Goal: Navigation & Orientation: Find specific page/section

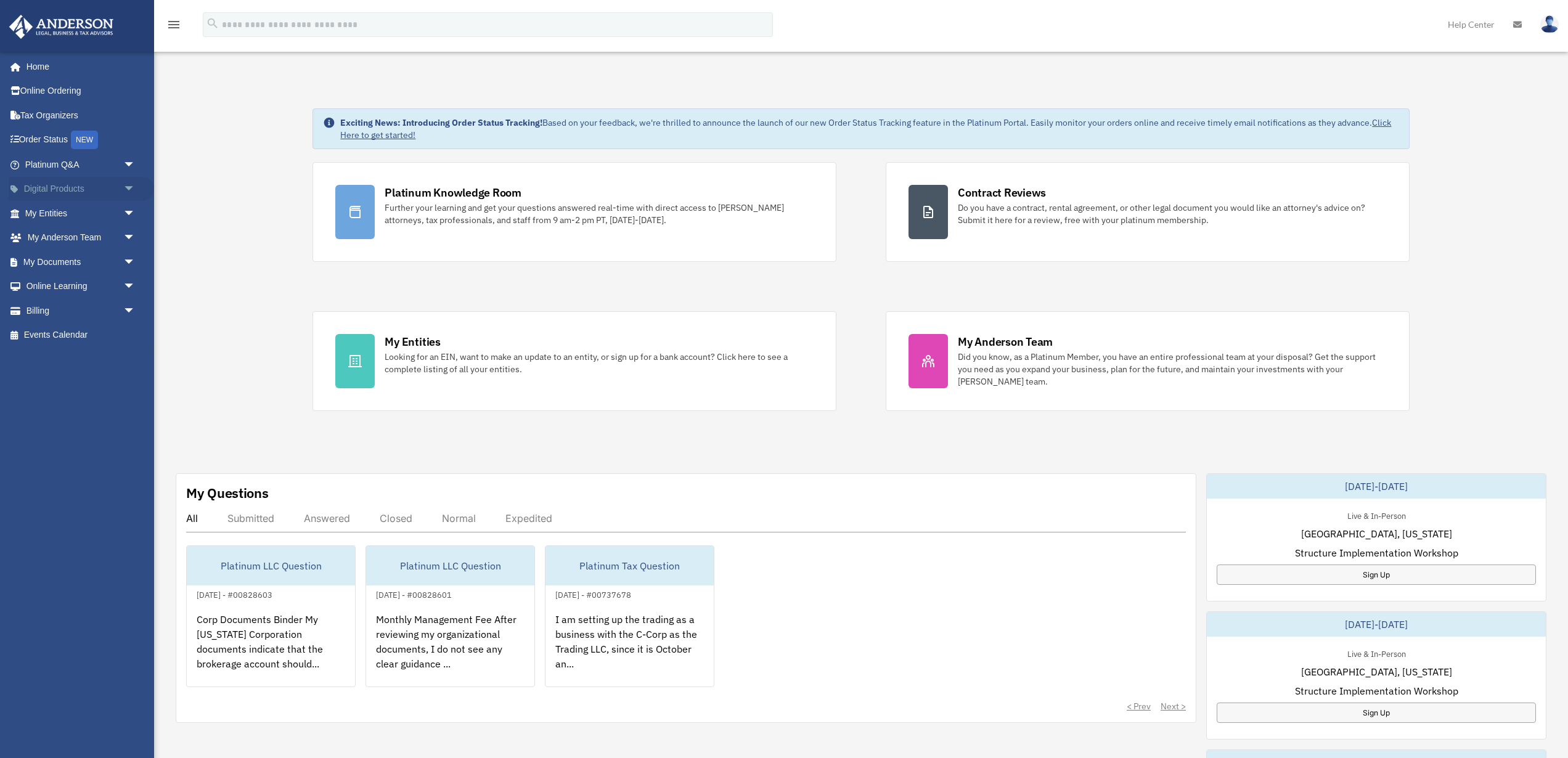
click at [125, 193] on span "arrow_drop_down" at bounding box center [135, 189] width 24 height 25
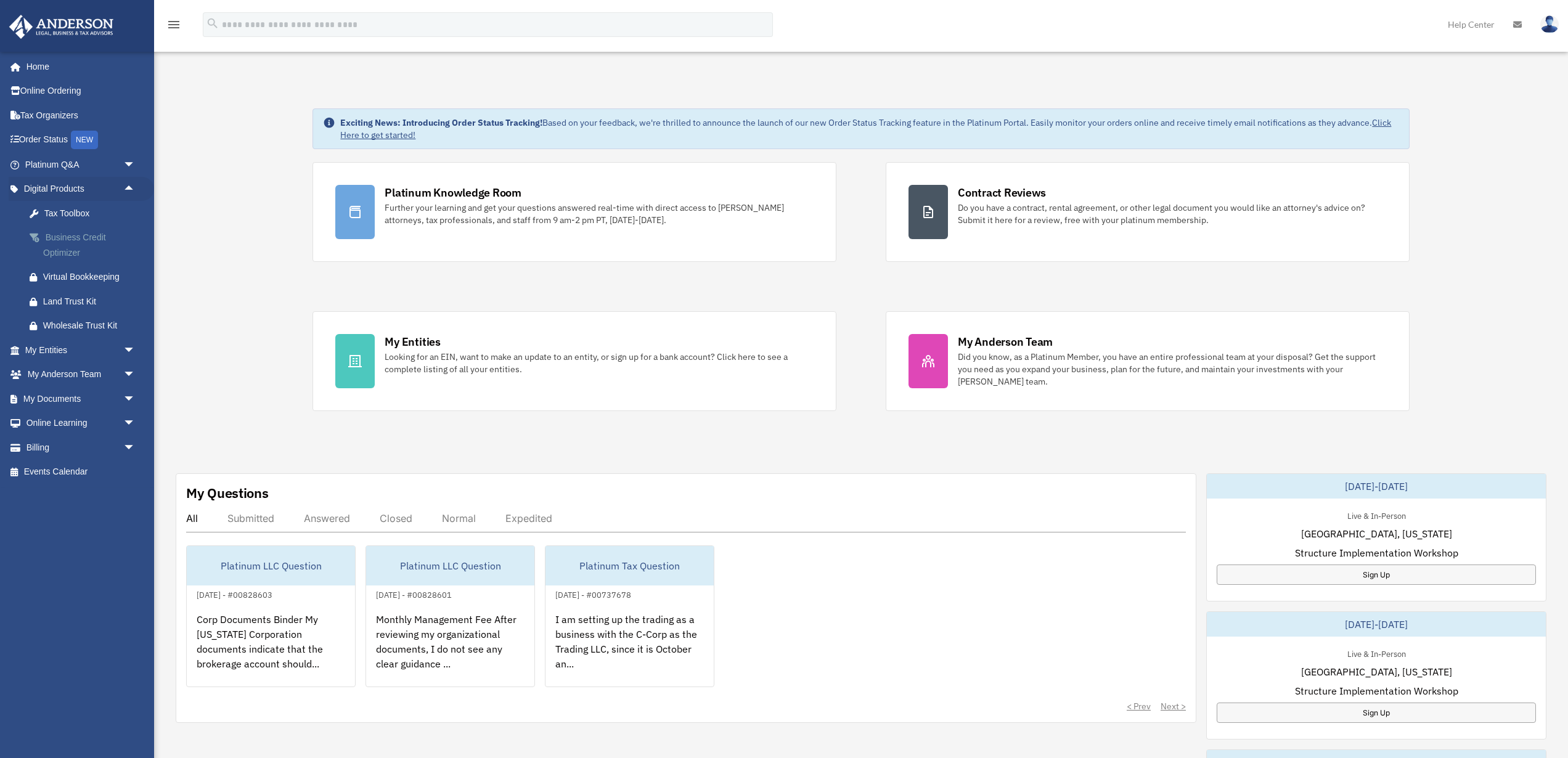
click at [64, 247] on div "Business Credit Optimizer" at bounding box center [91, 245] width 96 height 30
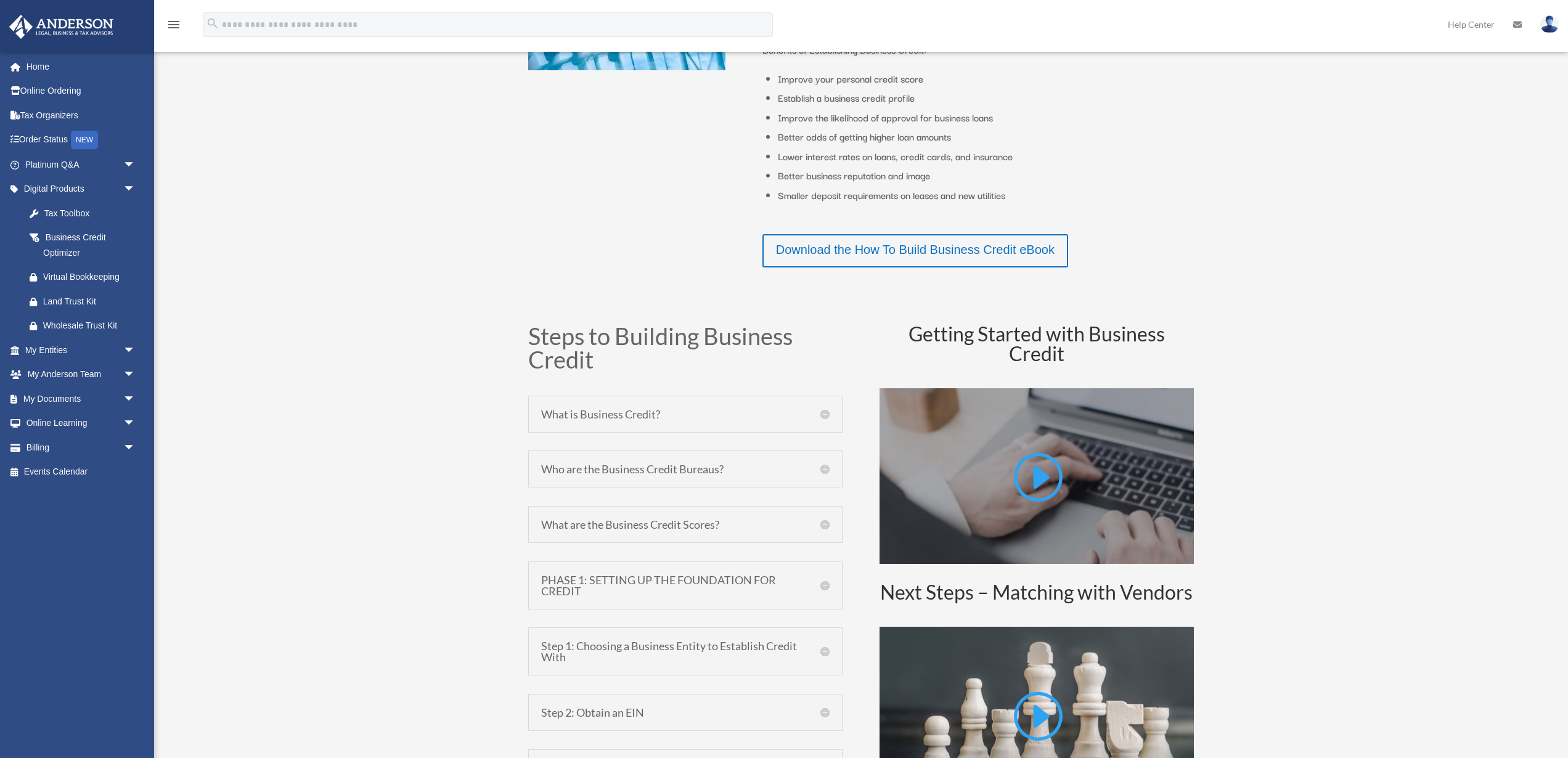
scroll to position [454, 0]
click at [133, 356] on span "arrow_drop_down" at bounding box center [135, 350] width 24 height 25
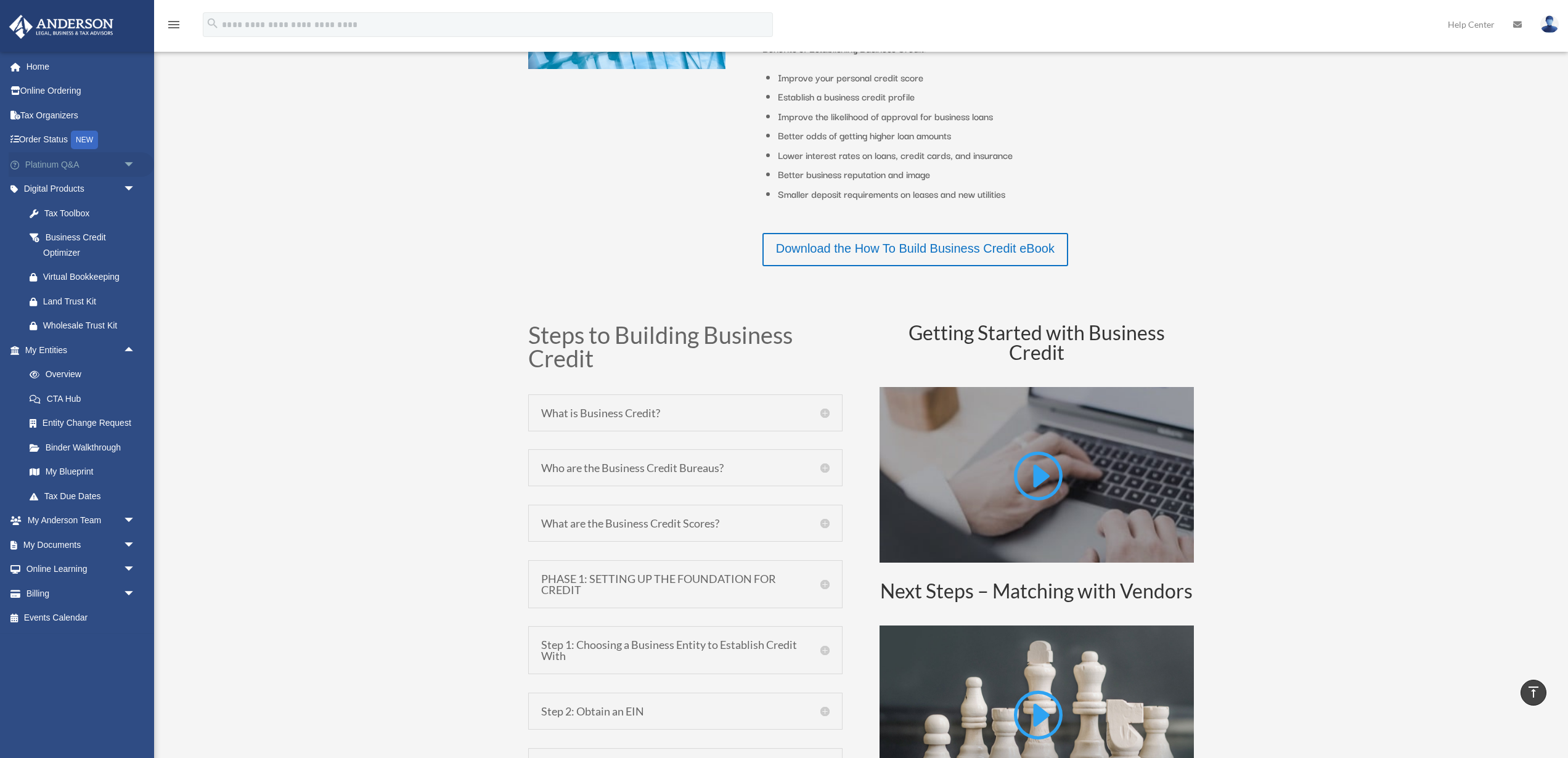
click at [127, 162] on span "arrow_drop_down" at bounding box center [135, 165] width 24 height 25
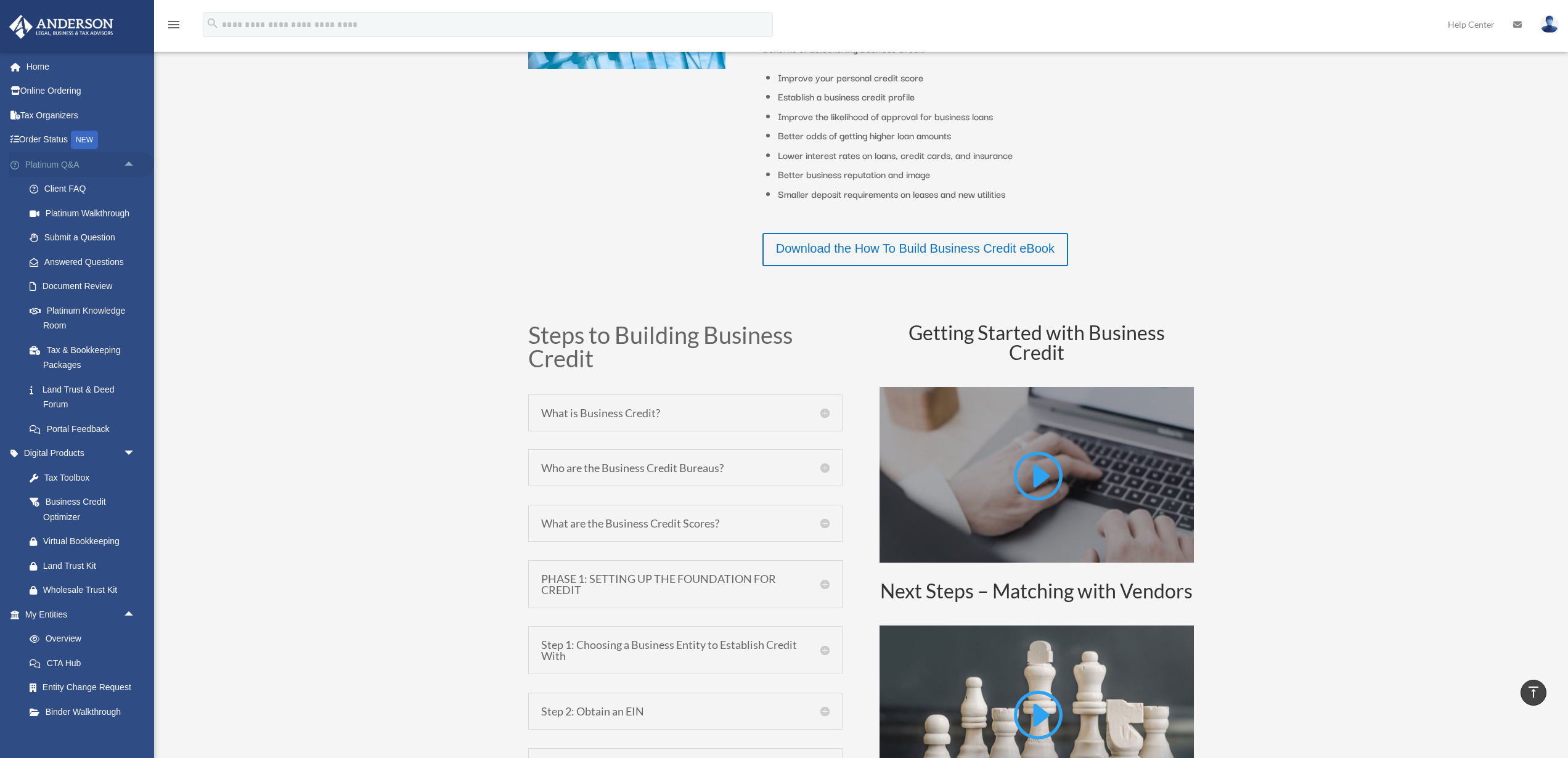
click at [18, 167] on span at bounding box center [21, 165] width 8 height 9
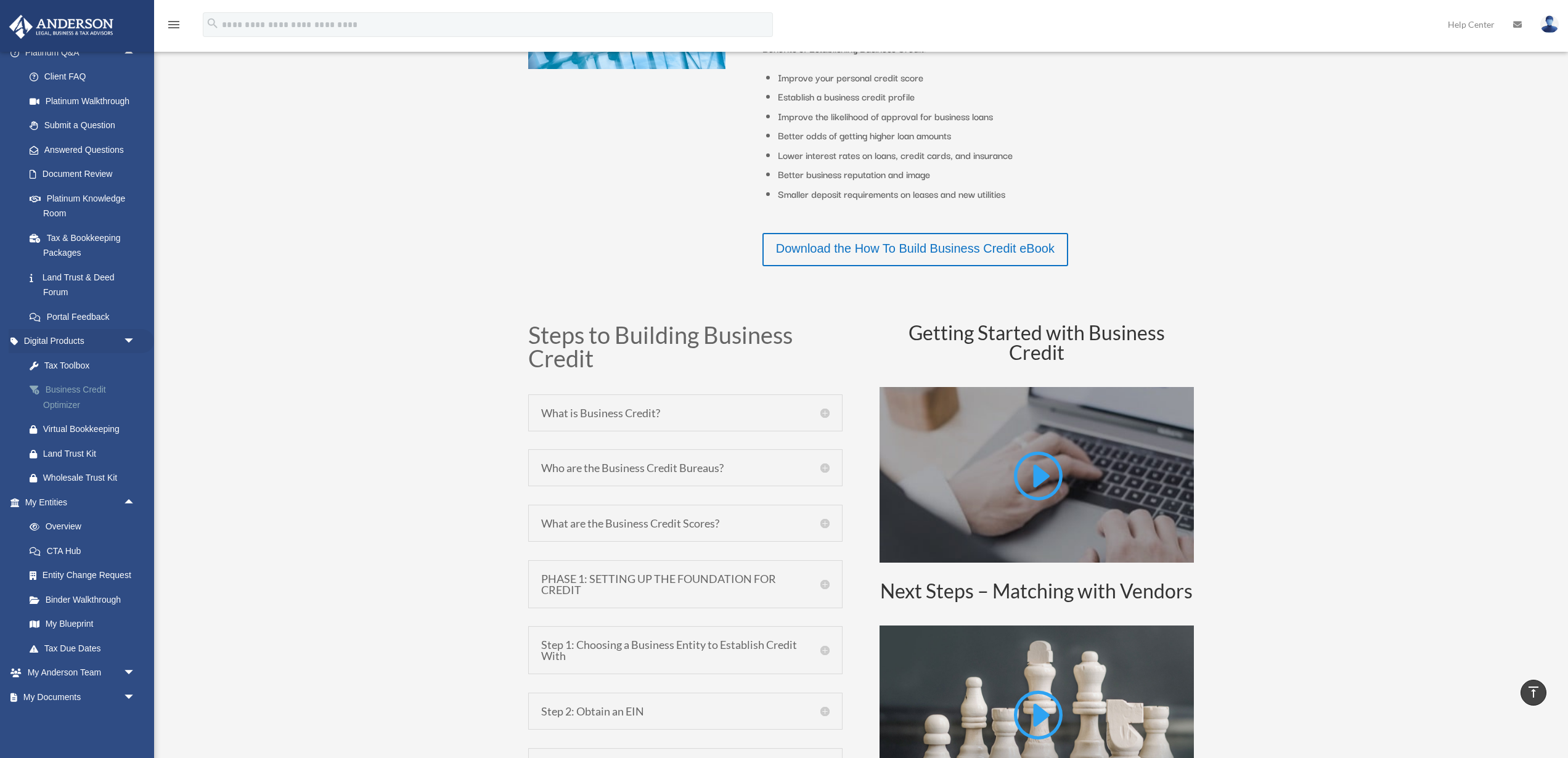
scroll to position [114, 0]
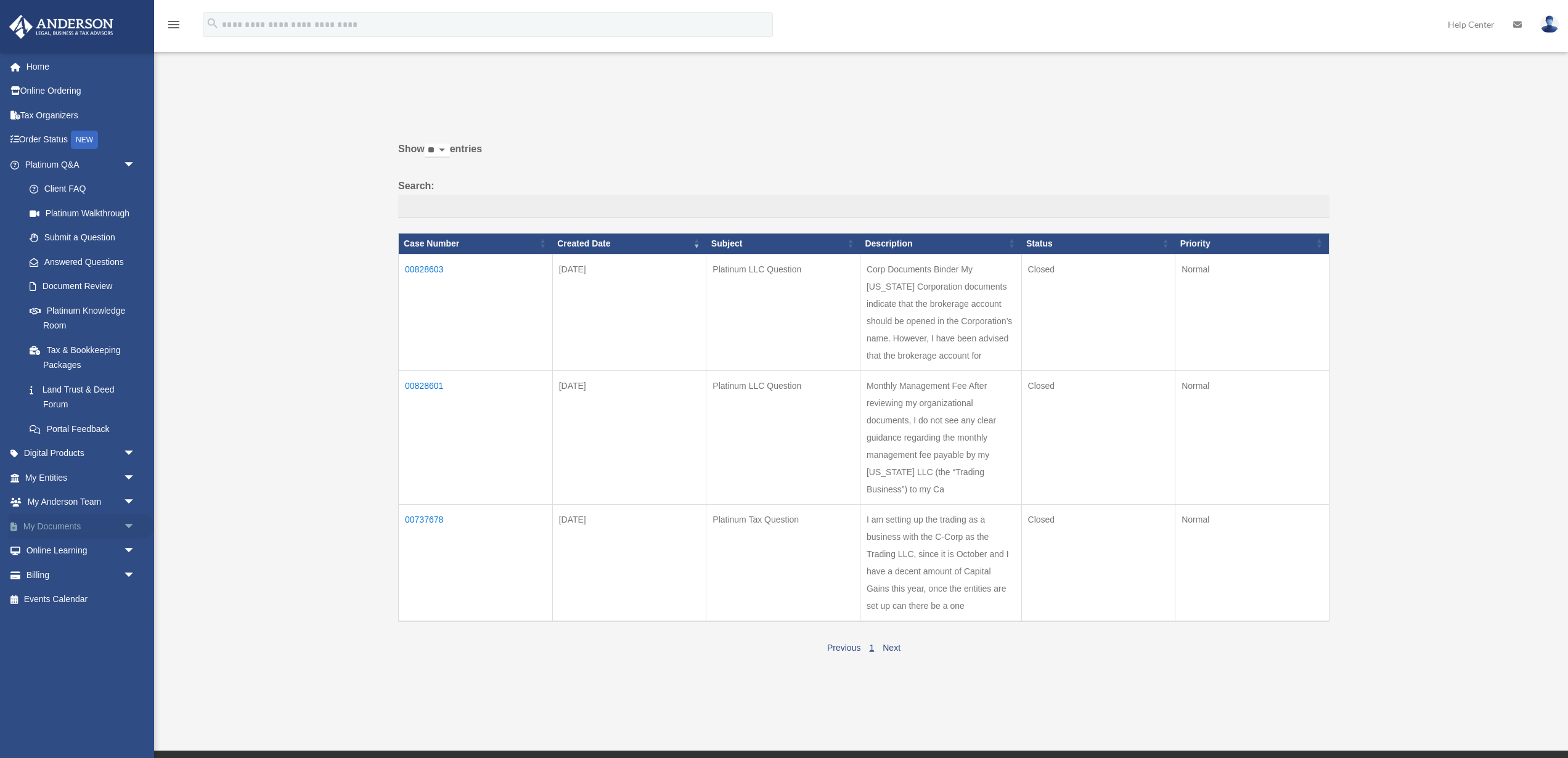
click at [80, 529] on link "My Documents arrow_drop_down" at bounding box center [81, 526] width 145 height 24
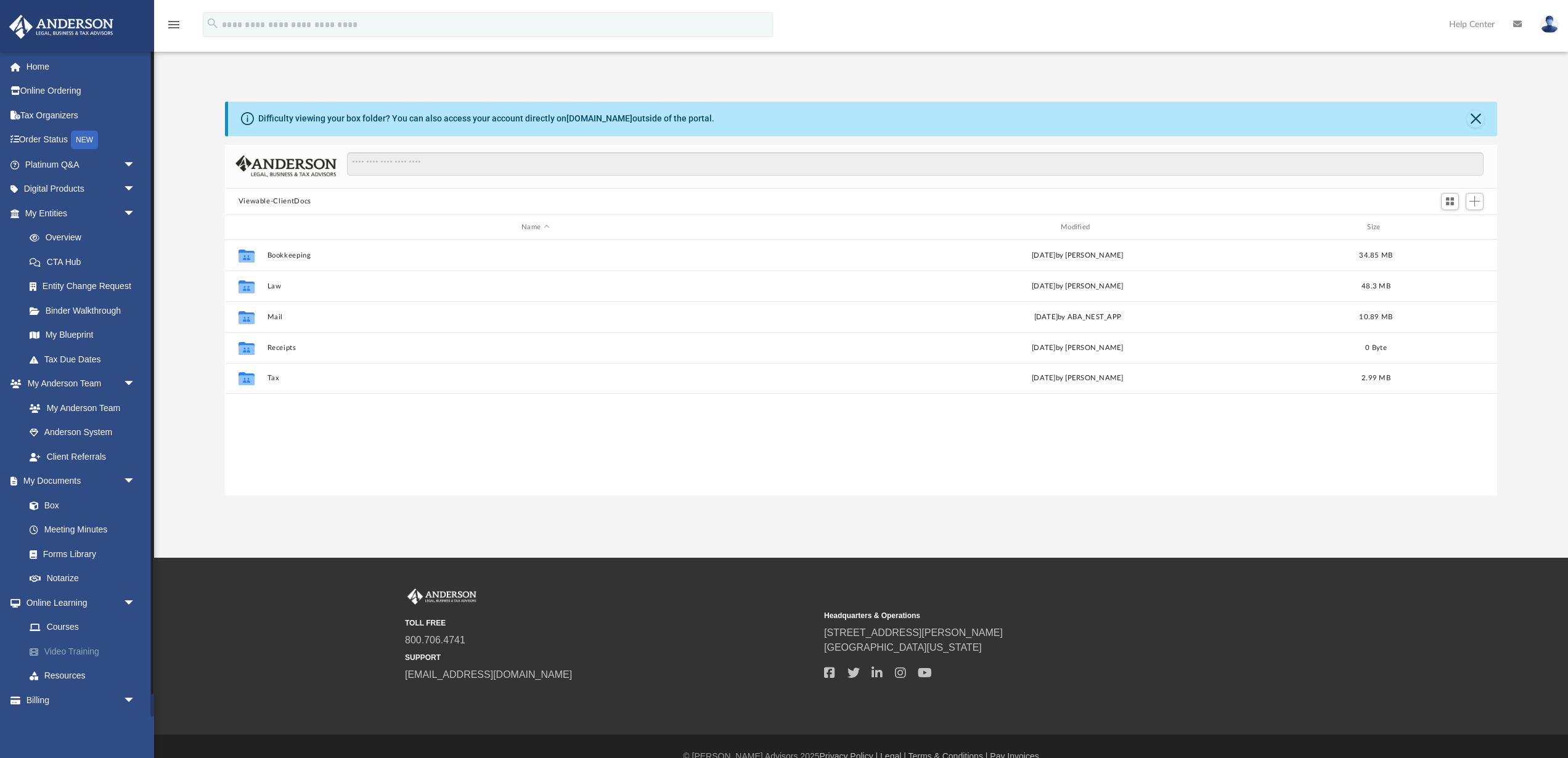
scroll to position [280, 1272]
click at [79, 310] on link "Binder Walkthrough" at bounding box center [86, 310] width 137 height 24
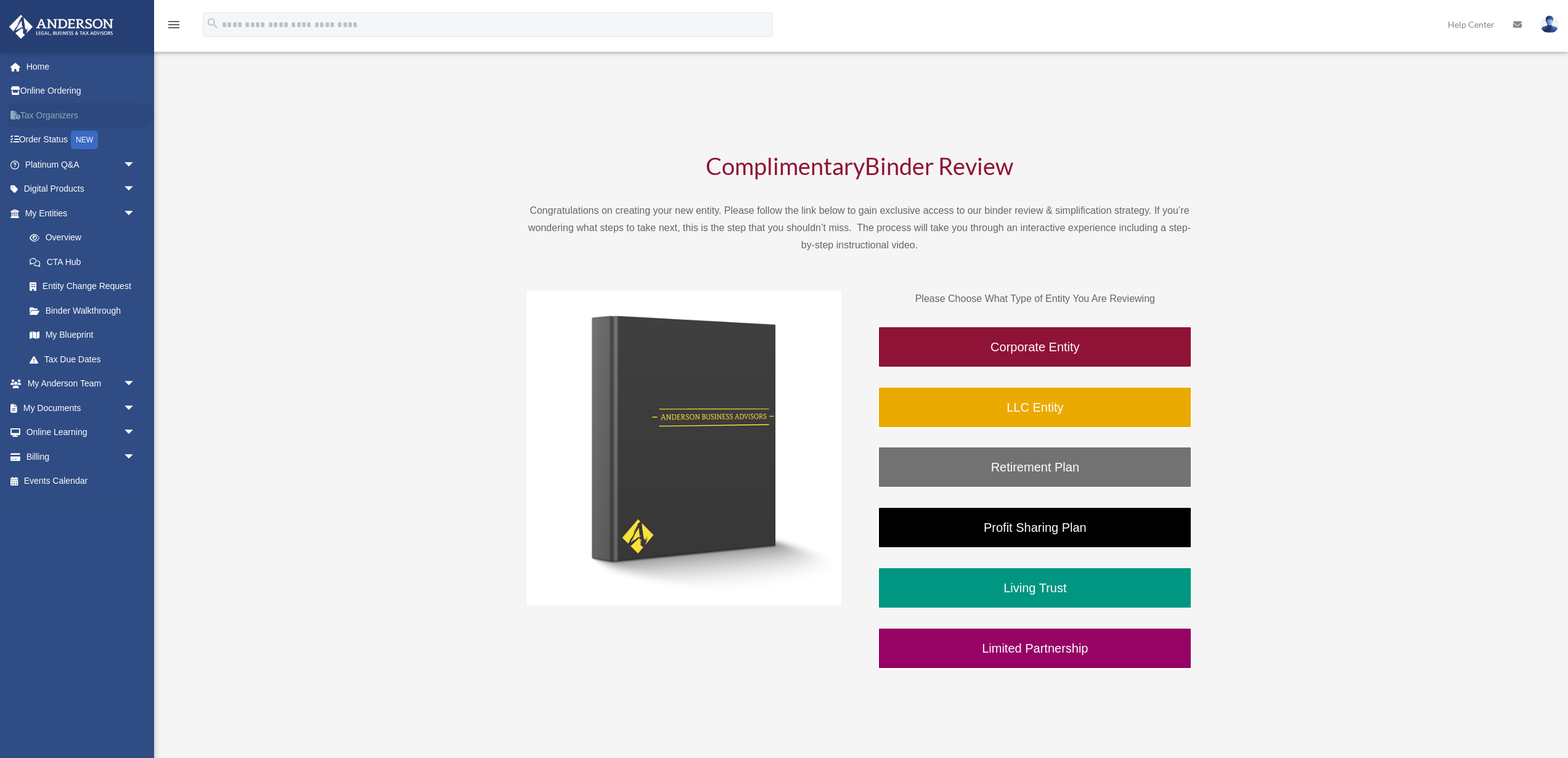
click at [53, 115] on link "Tax Organizers" at bounding box center [81, 115] width 145 height 24
